Goal: Navigation & Orientation: Find specific page/section

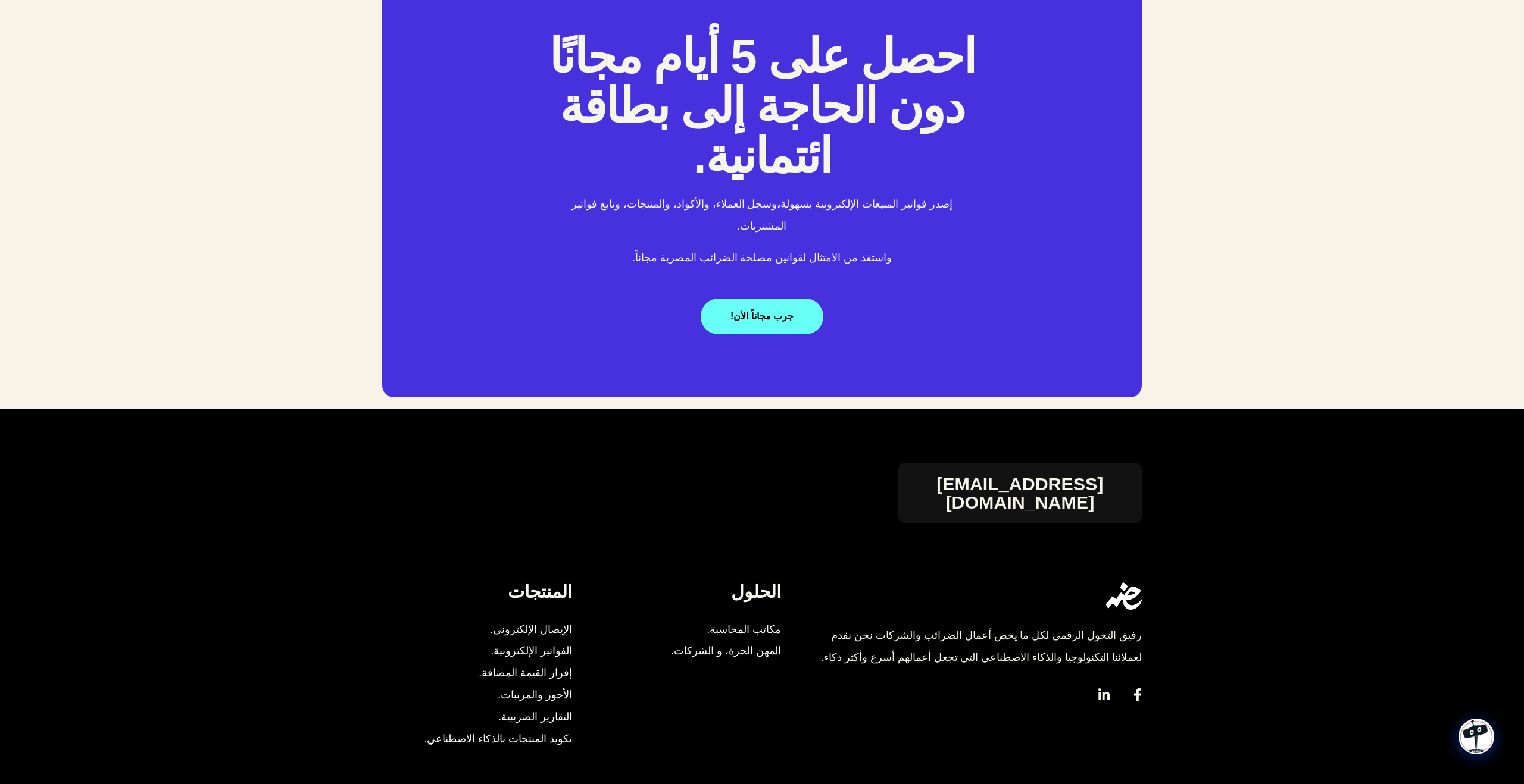
scroll to position [2337, 0]
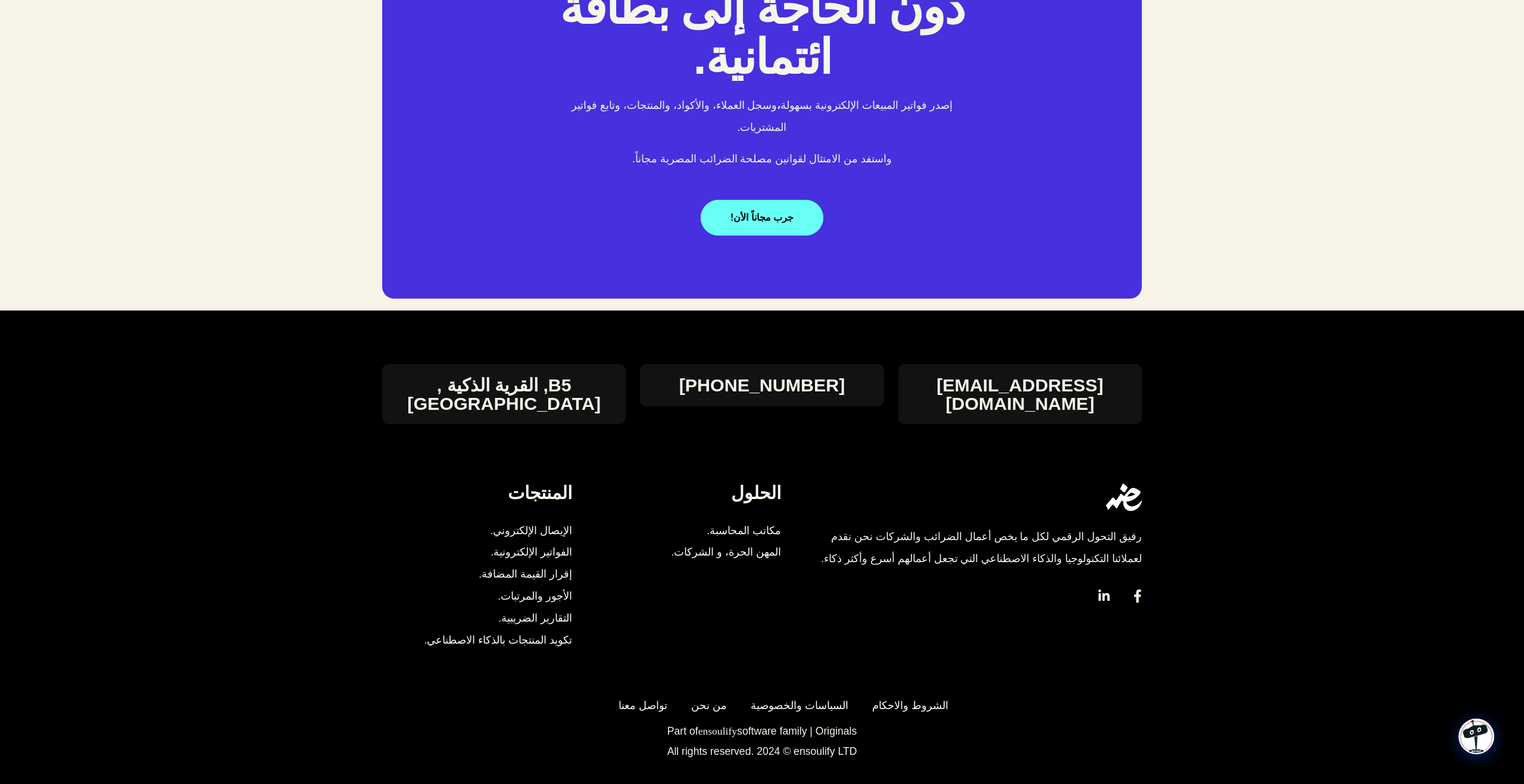
click at [1105, 590] on icon at bounding box center [1104, 596] width 12 height 13
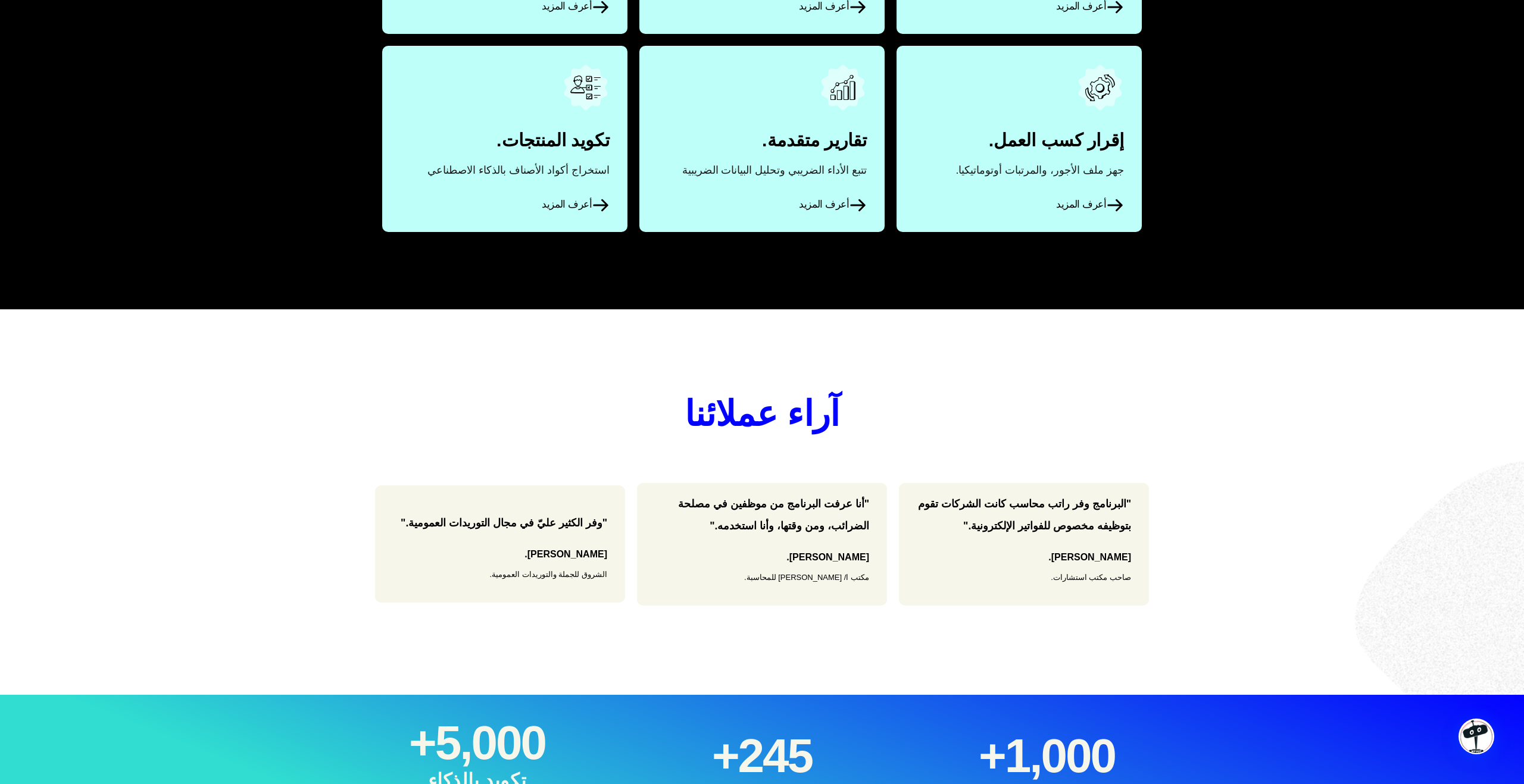
scroll to position [0, 0]
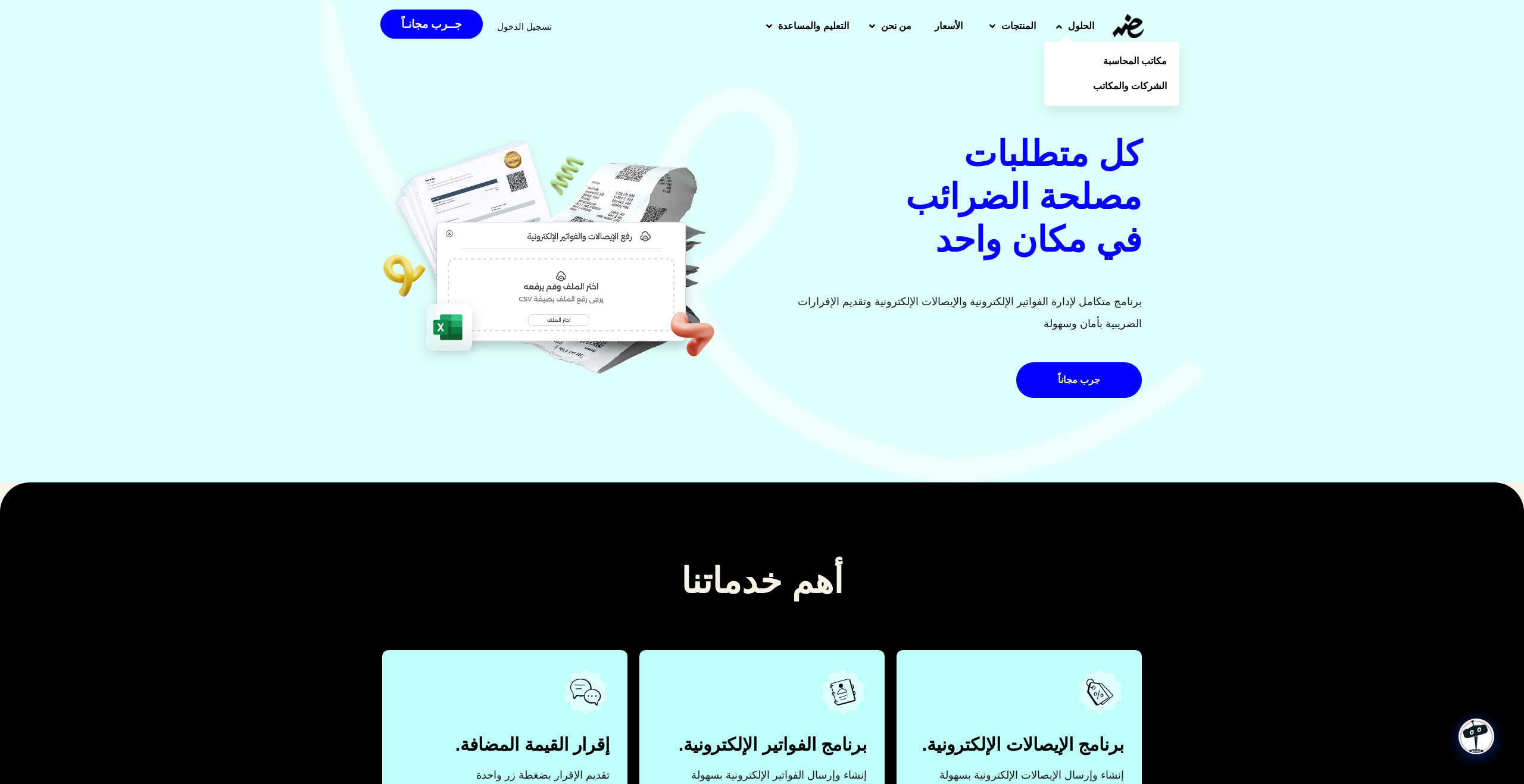
click at [1085, 33] on span "الحلول" at bounding box center [1081, 26] width 27 height 14
click at [1075, 31] on span "الحلول" at bounding box center [1081, 26] width 27 height 14
click at [432, 34] on link "جــرب مجانـاً" at bounding box center [432, 24] width 103 height 29
click at [955, 25] on span "الأسعار" at bounding box center [949, 26] width 28 height 14
click at [1073, 25] on span "الحلول" at bounding box center [1081, 26] width 27 height 14
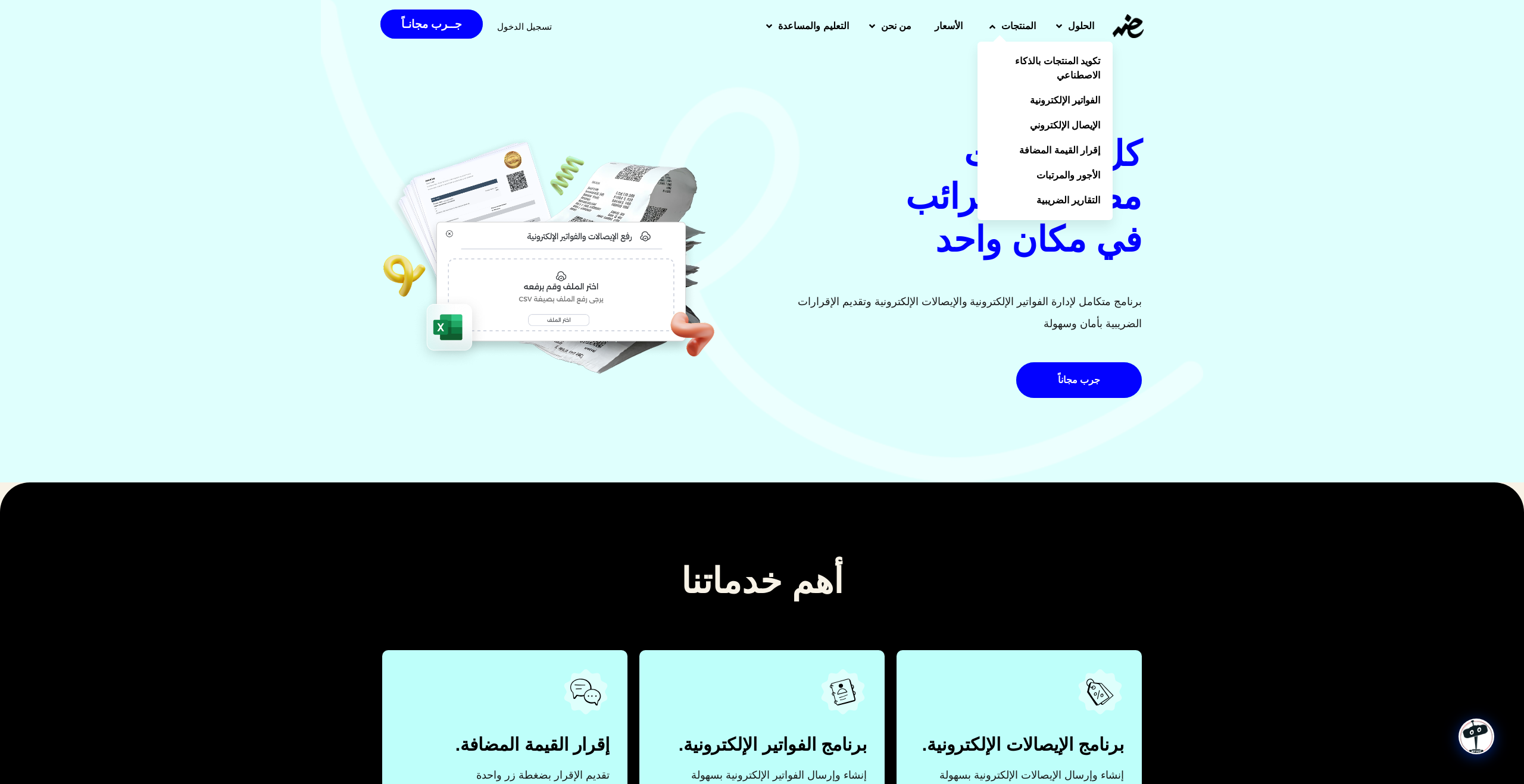
click at [1024, 25] on span "المنتجات" at bounding box center [1018, 26] width 35 height 14
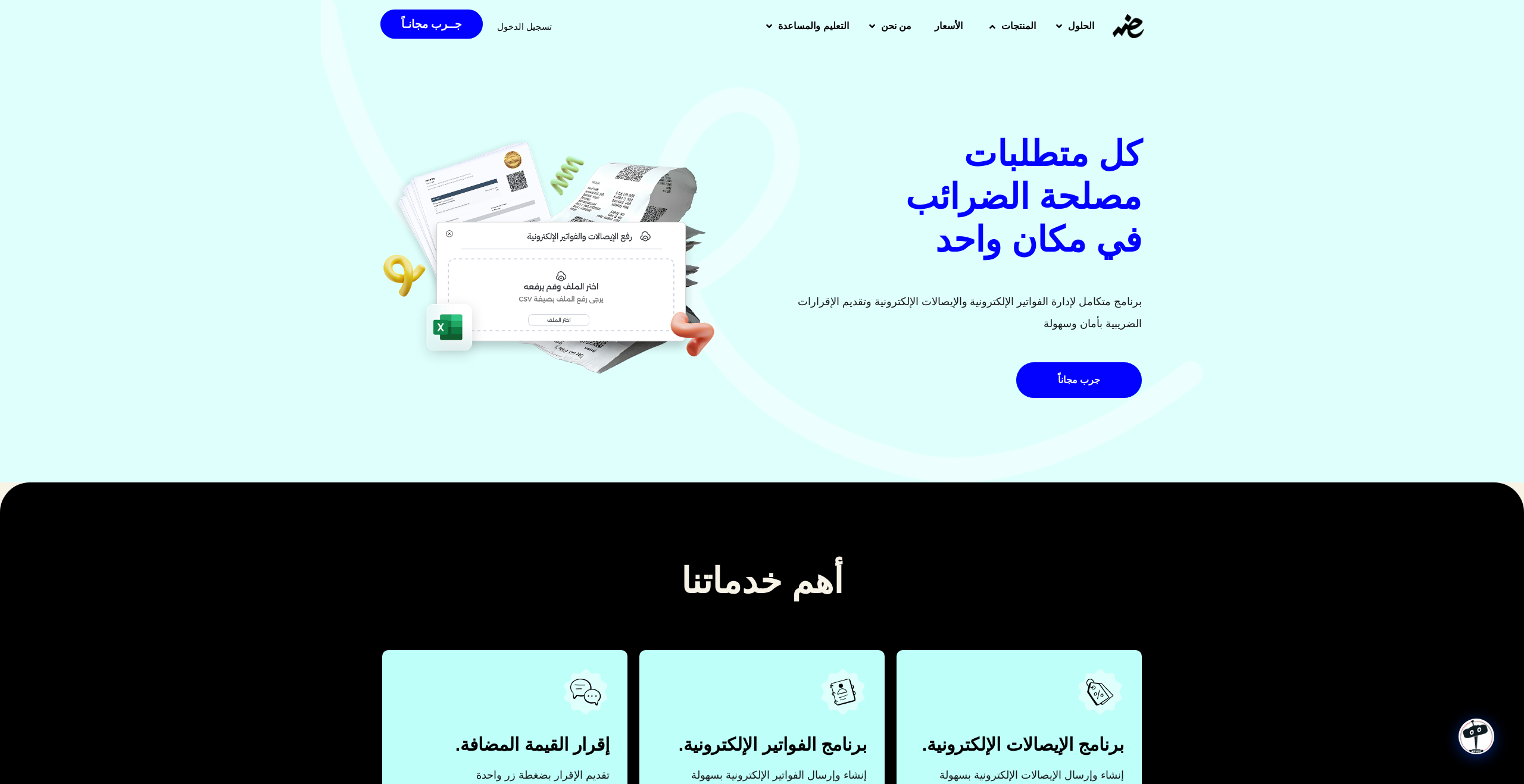
click at [1024, 25] on span "المنتجات" at bounding box center [1018, 26] width 35 height 14
click at [897, 32] on span "من نحن" at bounding box center [896, 26] width 30 height 14
click at [891, 27] on span "من نحن" at bounding box center [896, 26] width 30 height 14
click at [944, 57] on link "من نحن" at bounding box center [924, 61] width 136 height 25
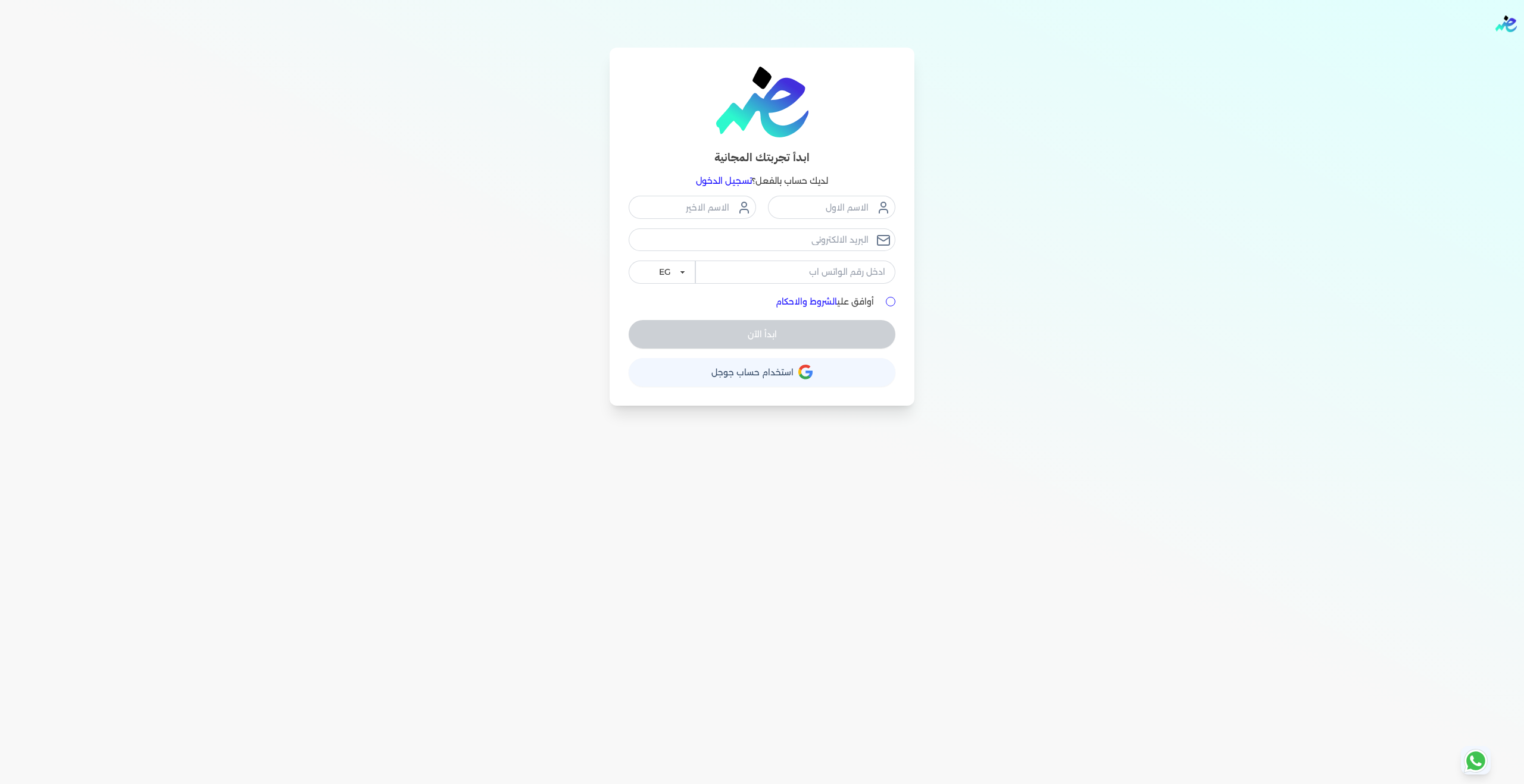
click at [1087, 382] on div "ابدأ تجربتك المجانية لديك حساب بالفعل؟ تسجيل الدخول EG KSA أوافق علي الشروط وال…" at bounding box center [762, 227] width 914 height 358
